Goal: Information Seeking & Learning: Learn about a topic

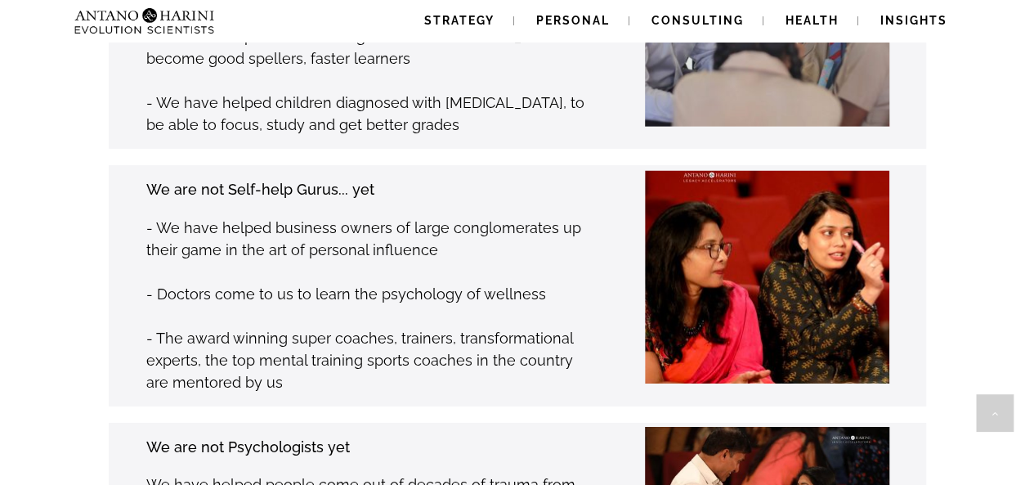
scroll to position [2466, 0]
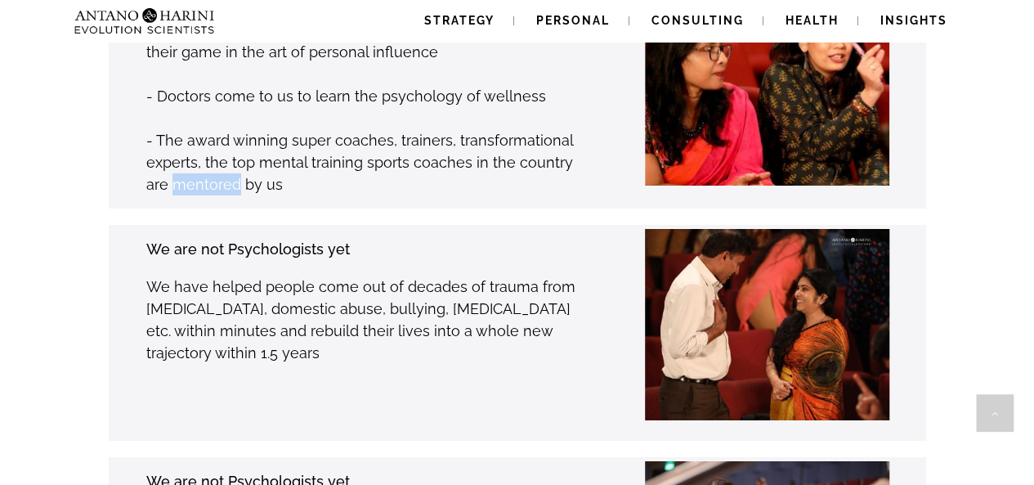
click at [65, 278] on div "We are not Psychologists yet We have helped people come out of decades of traum…" at bounding box center [492, 333] width 868 height 217
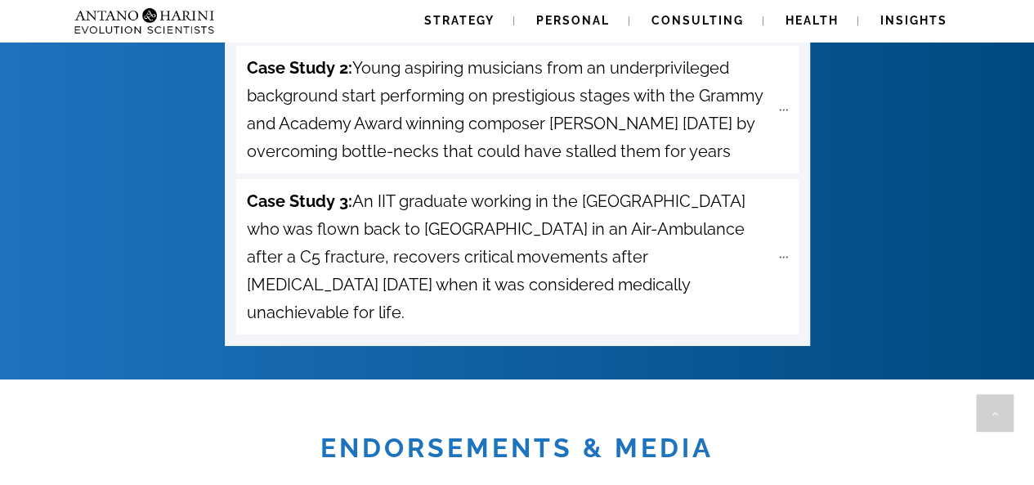
scroll to position [6031, 0]
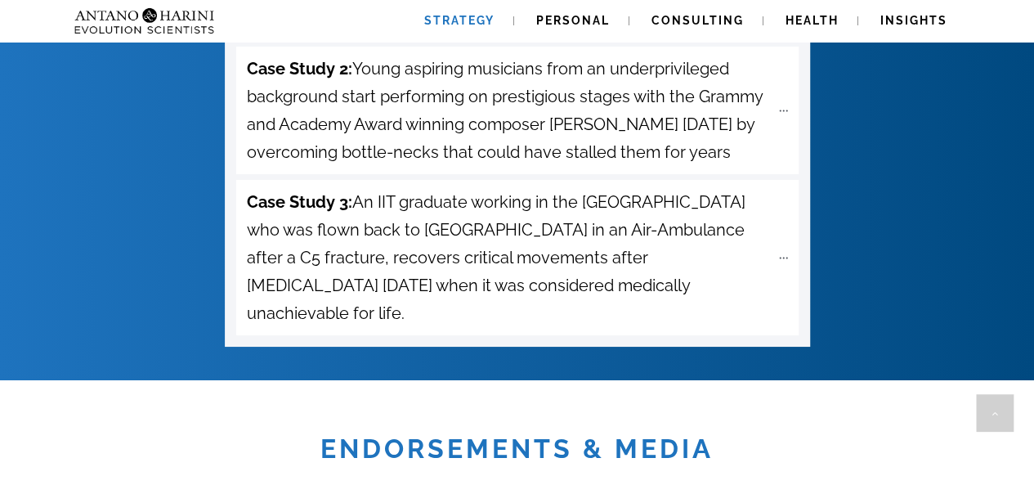
click at [464, 26] on span "Strategy" at bounding box center [459, 20] width 70 height 13
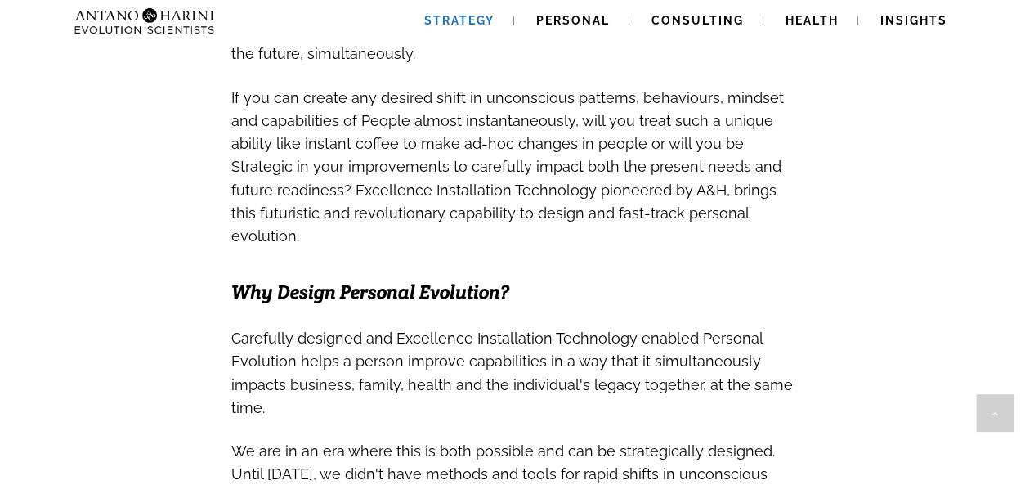
scroll to position [846, 0]
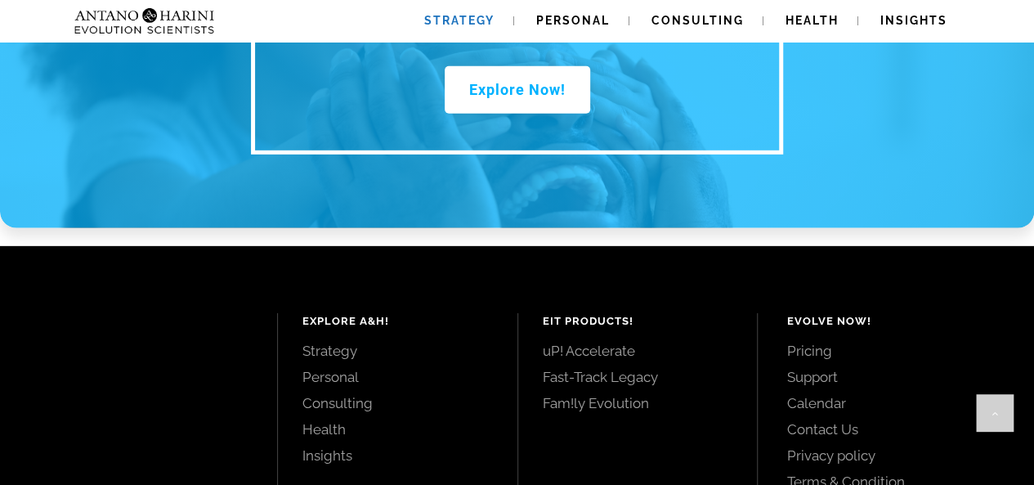
click at [141, 246] on div "Explore A&H! Strategy Personal Consulting Health Insights EIT Products! uP! Acc…" at bounding box center [517, 403] width 1034 height 315
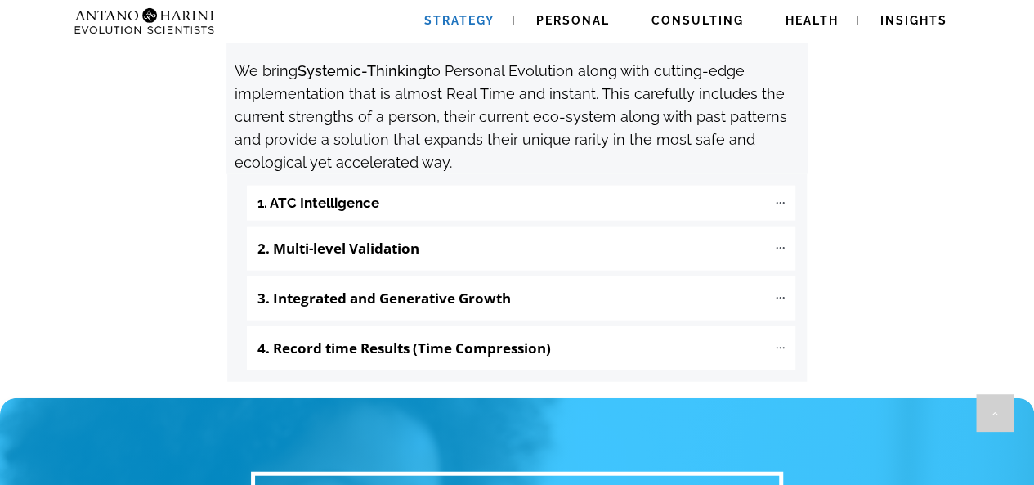
scroll to position [1810, 0]
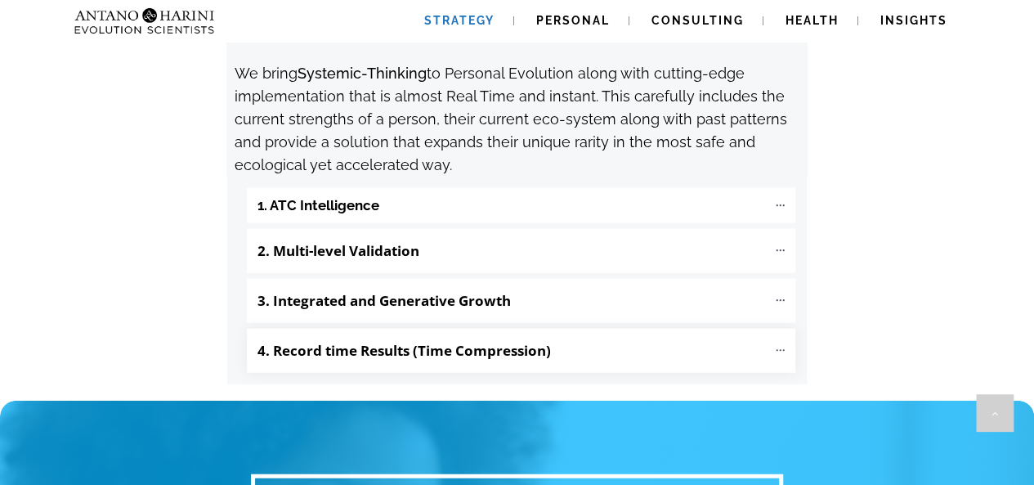
click at [274, 341] on b "4. Record time Results (Time Compression)" at bounding box center [404, 350] width 293 height 19
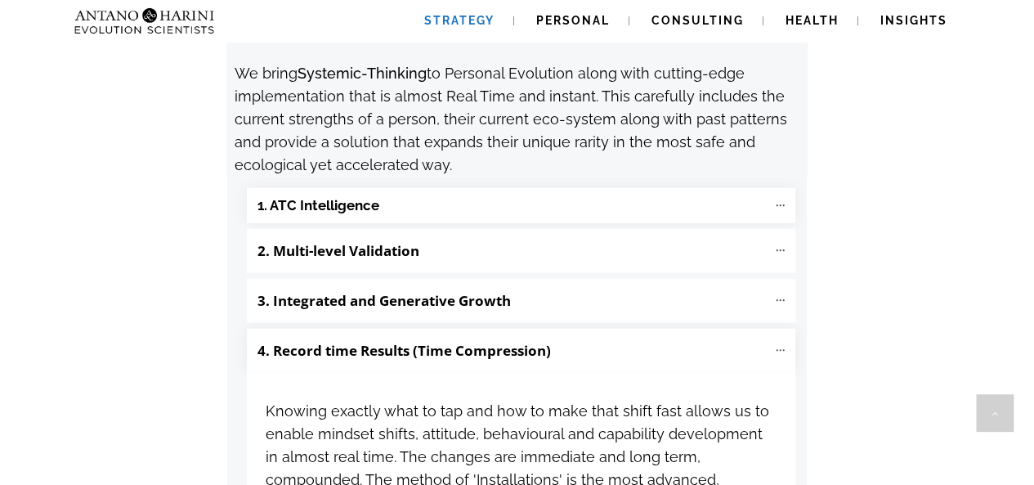
click at [262, 196] on b "1. ATC Intelligence" at bounding box center [319, 205] width 122 height 19
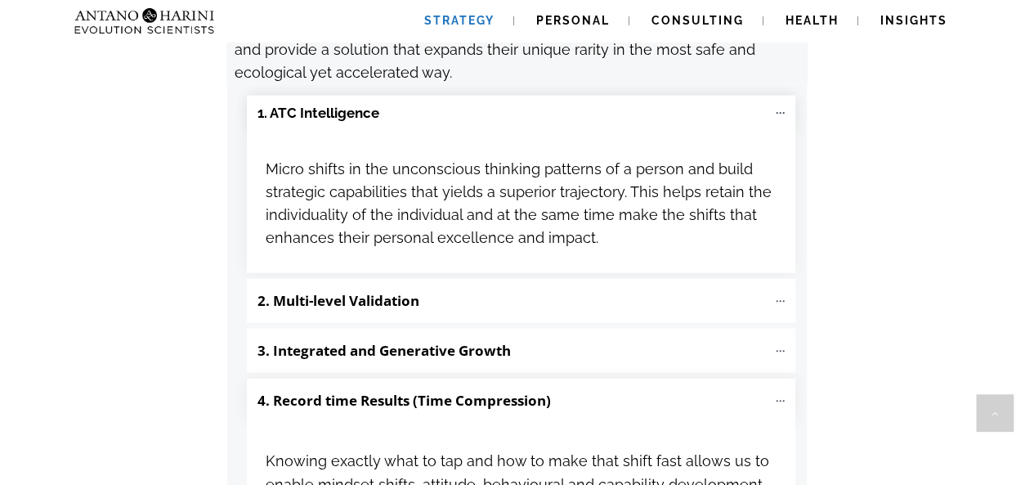
click at [252, 168] on div at bounding box center [521, 202] width 549 height 143
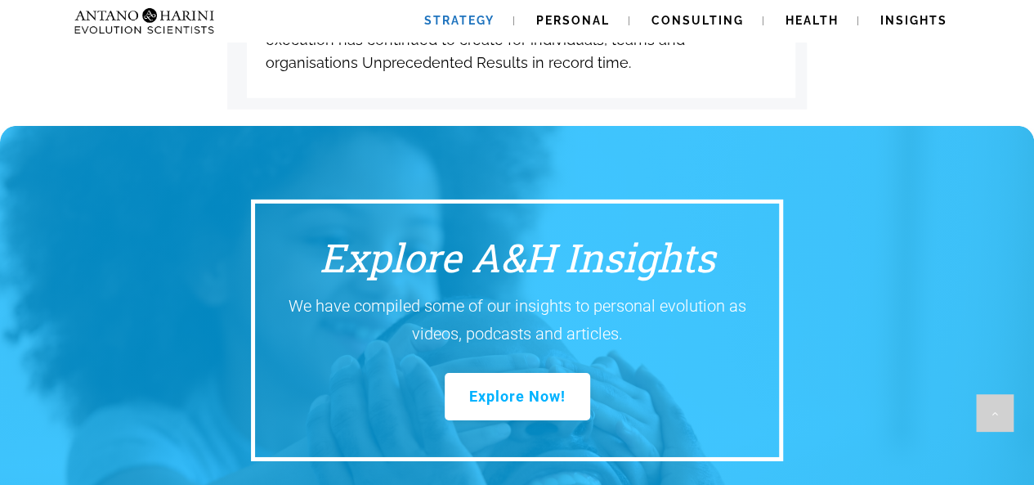
scroll to position [2503, 0]
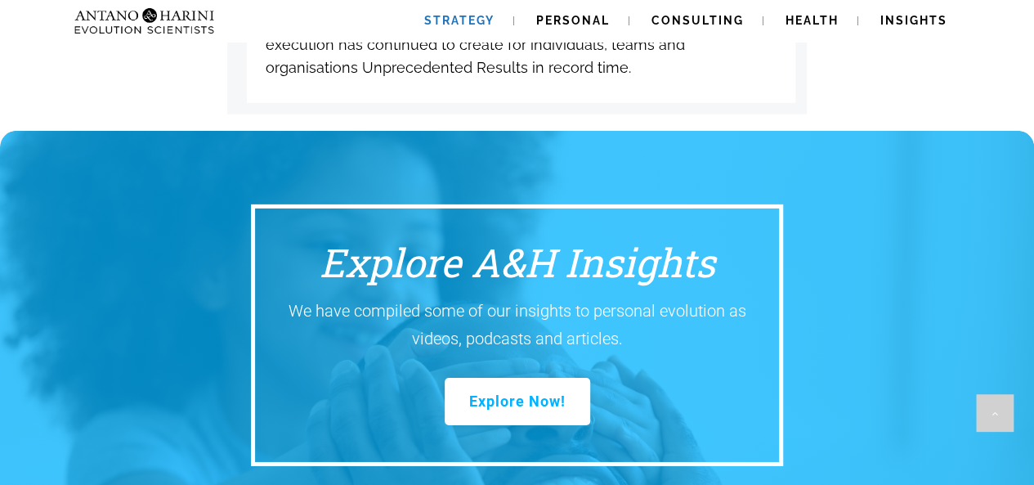
click at [520, 378] on link "Explore Now!" at bounding box center [518, 401] width 146 height 47
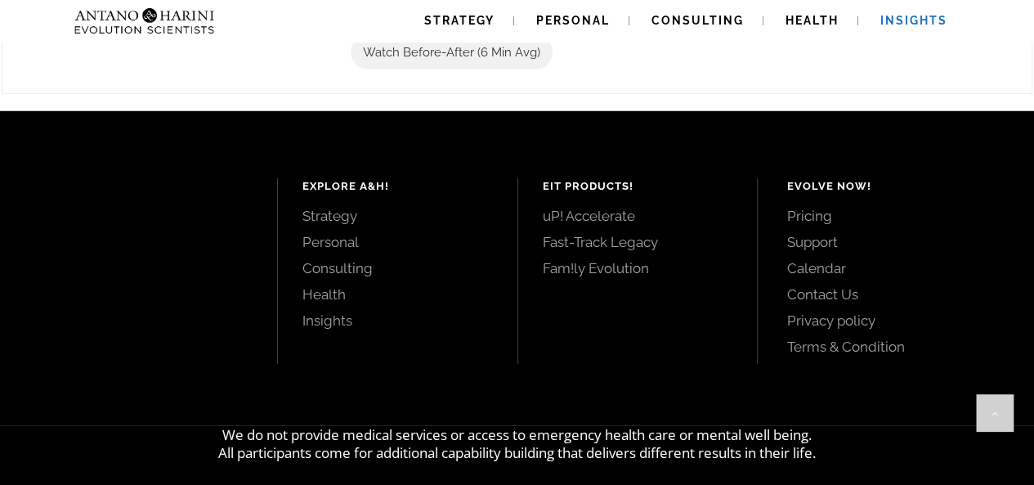
scroll to position [2245, 0]
